Goal: Contribute content: Contribute content

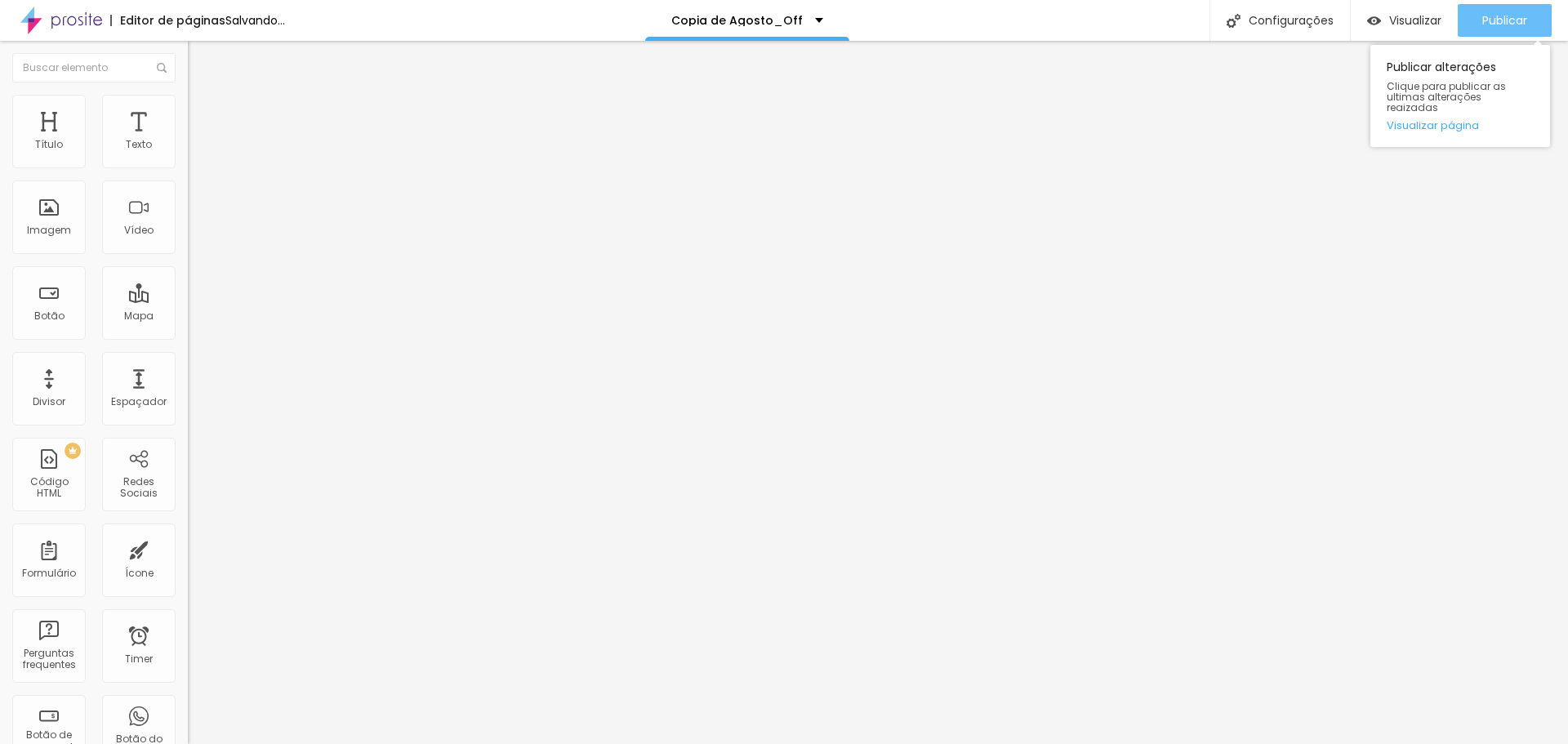
click at [1496, 8] on div "Publicar" at bounding box center [1505, 20] width 45 height 32
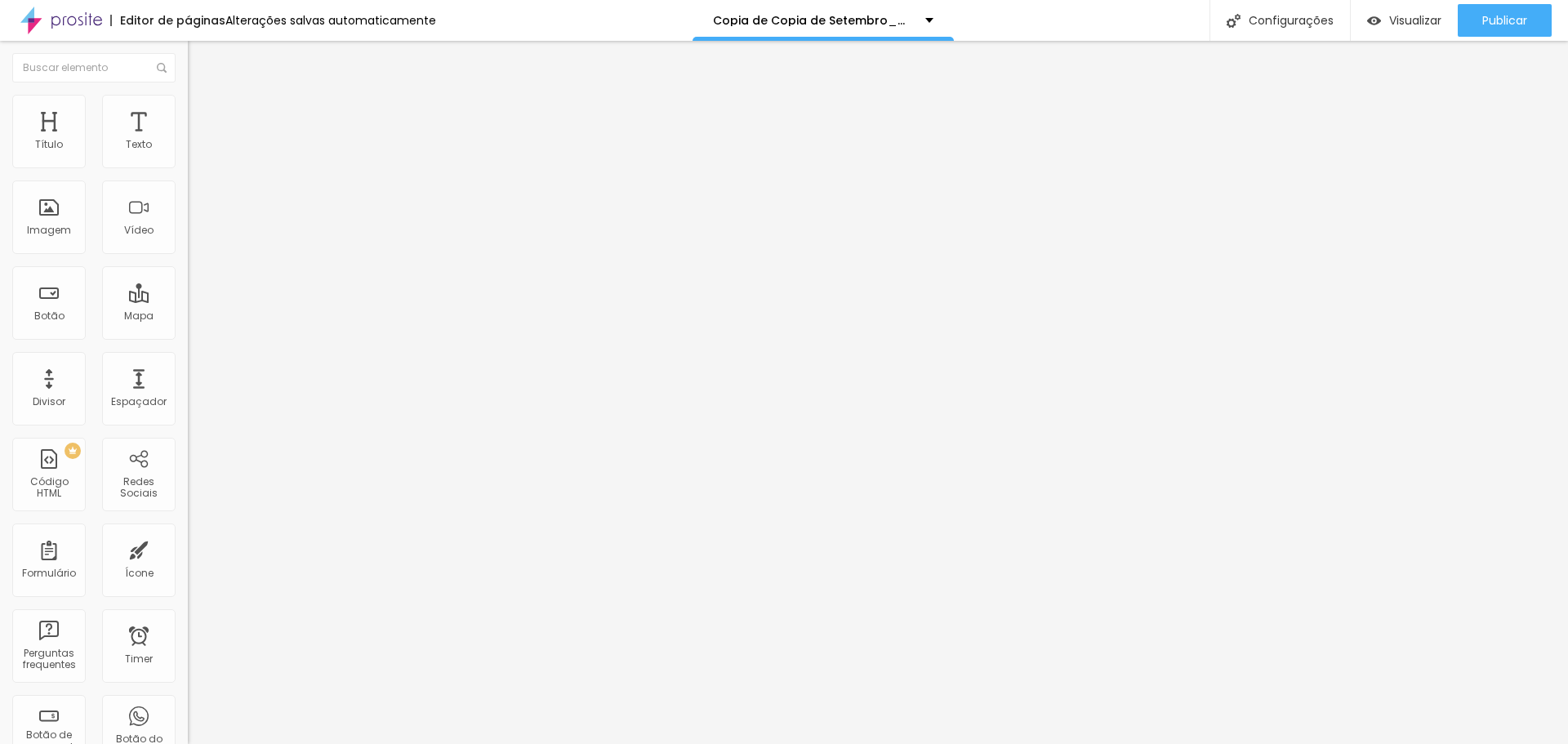
click at [188, 140] on span "Trocar imagem" at bounding box center [232, 134] width 89 height 14
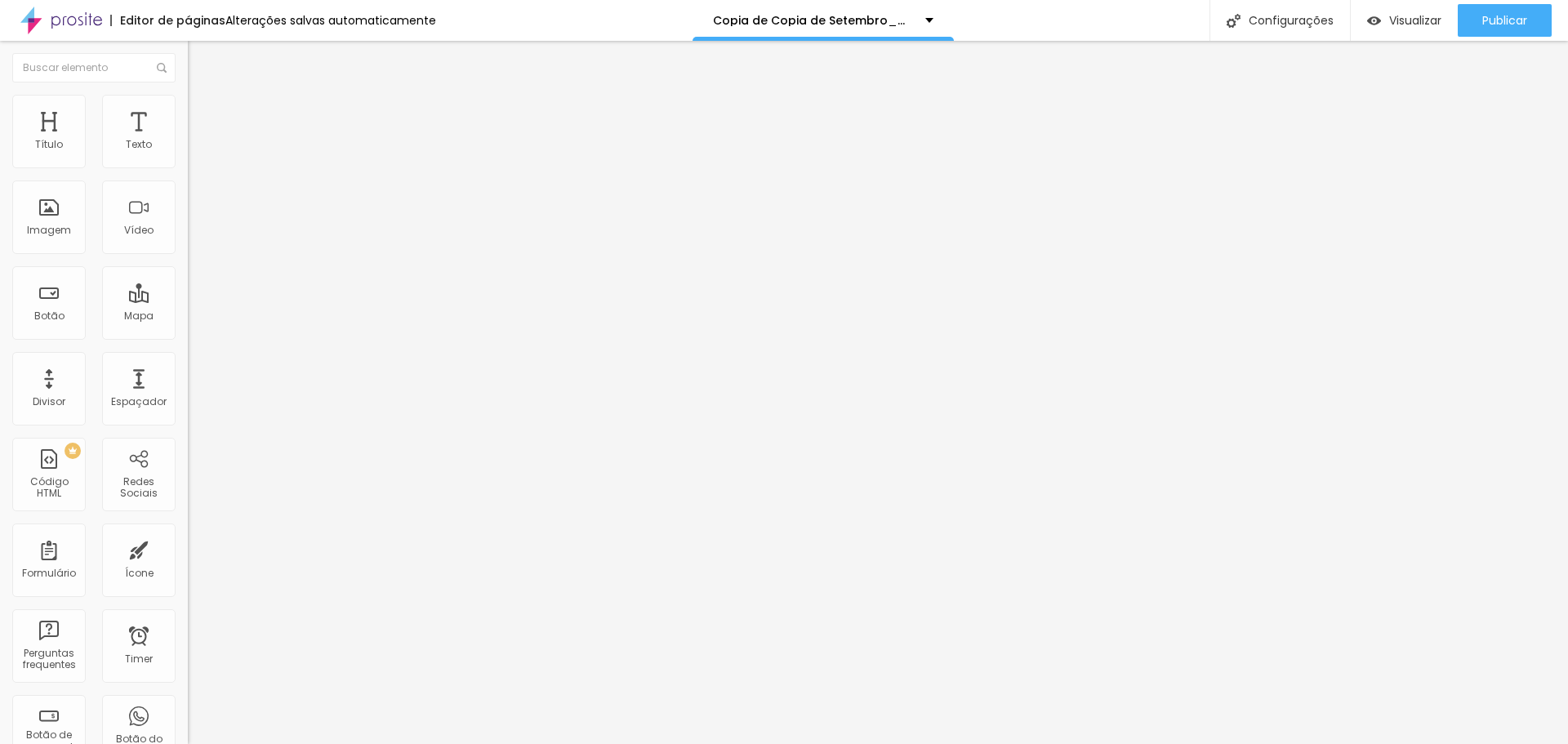
click at [188, 140] on span "Trocar imagem" at bounding box center [232, 134] width 89 height 14
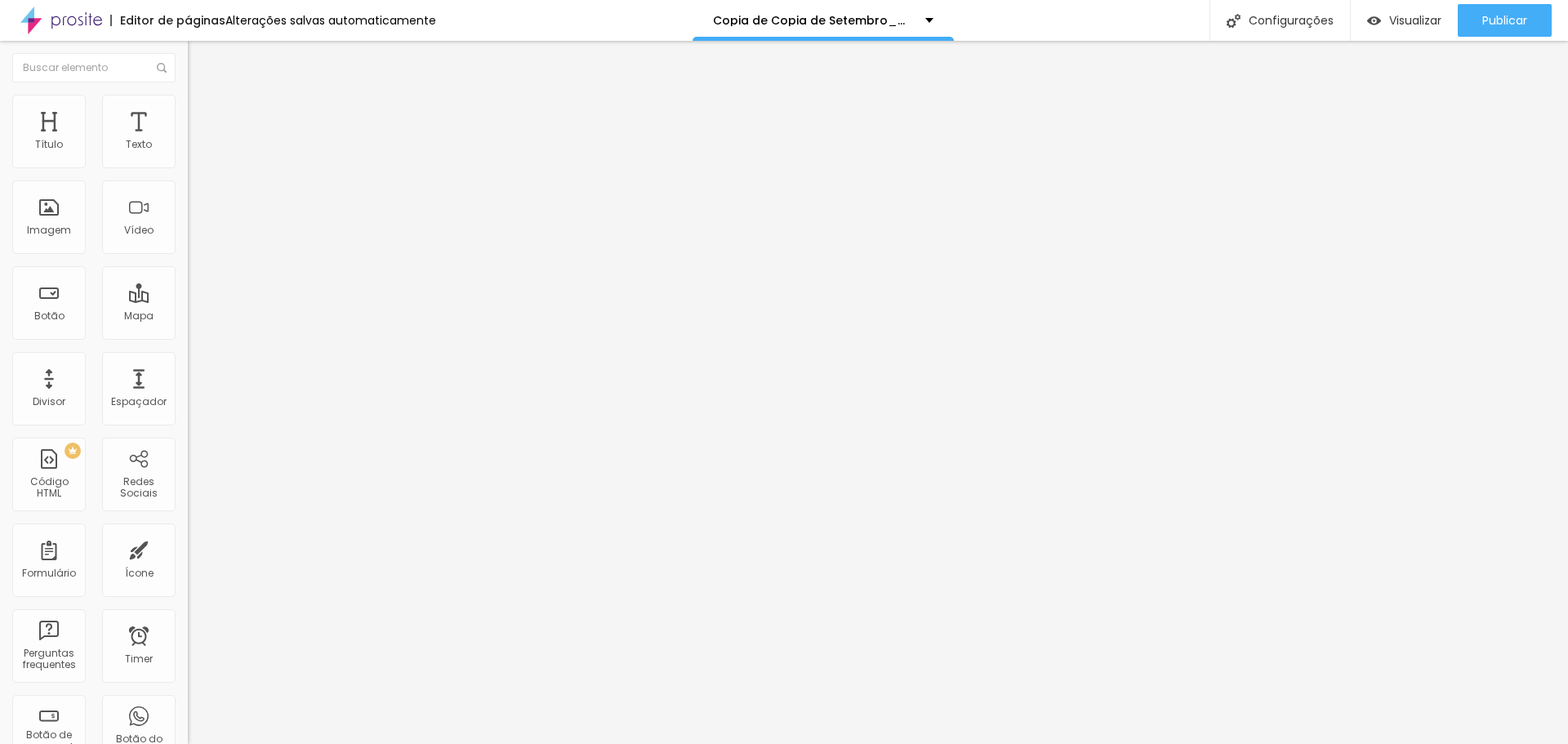
click at [188, 140] on span "Trocar imagem" at bounding box center [232, 134] width 89 height 14
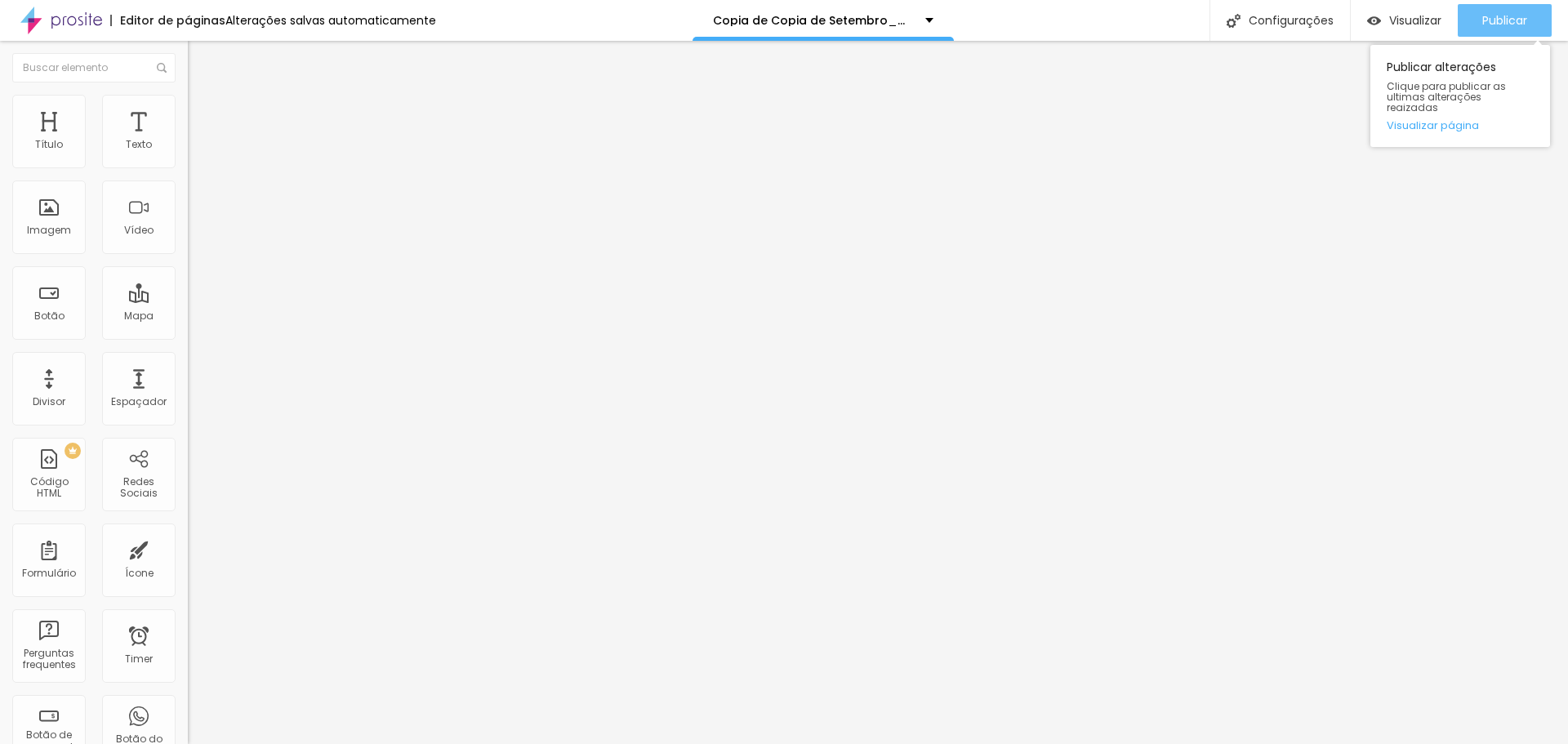
click at [1492, 14] on span "Publicar" at bounding box center [1505, 21] width 45 height 13
